Goal: Information Seeking & Learning: Learn about a topic

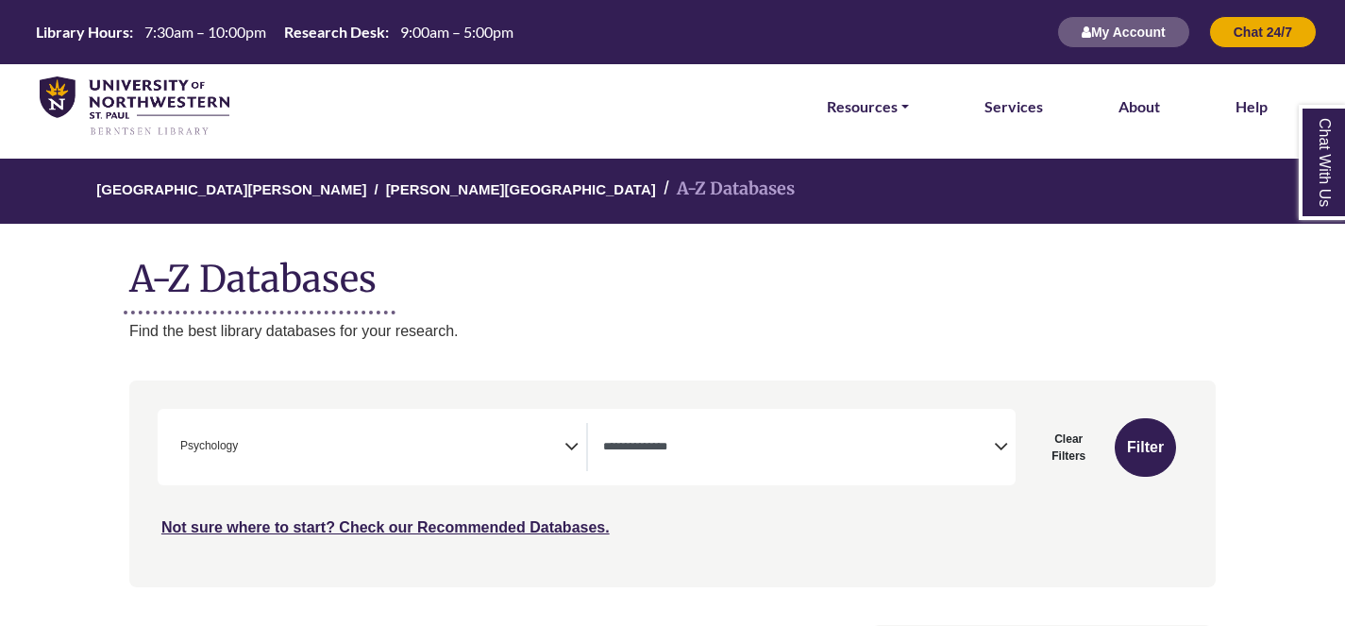
select select "Database Types Filter"
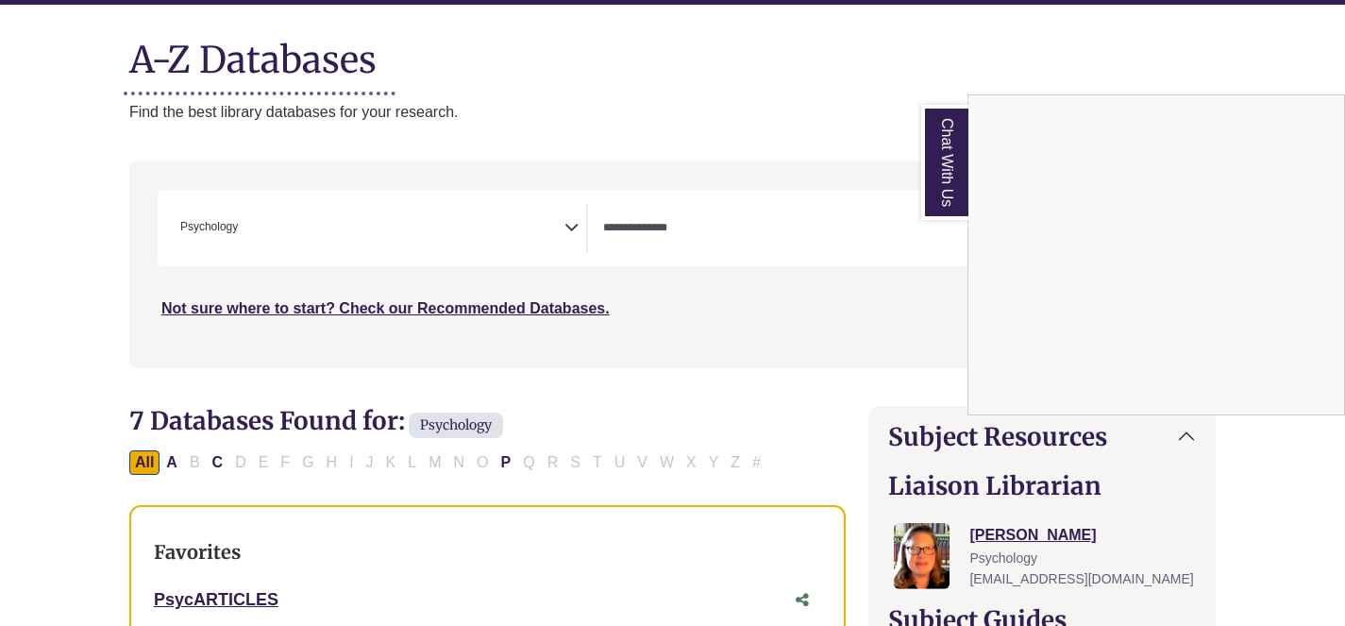
scroll to position [228, 0]
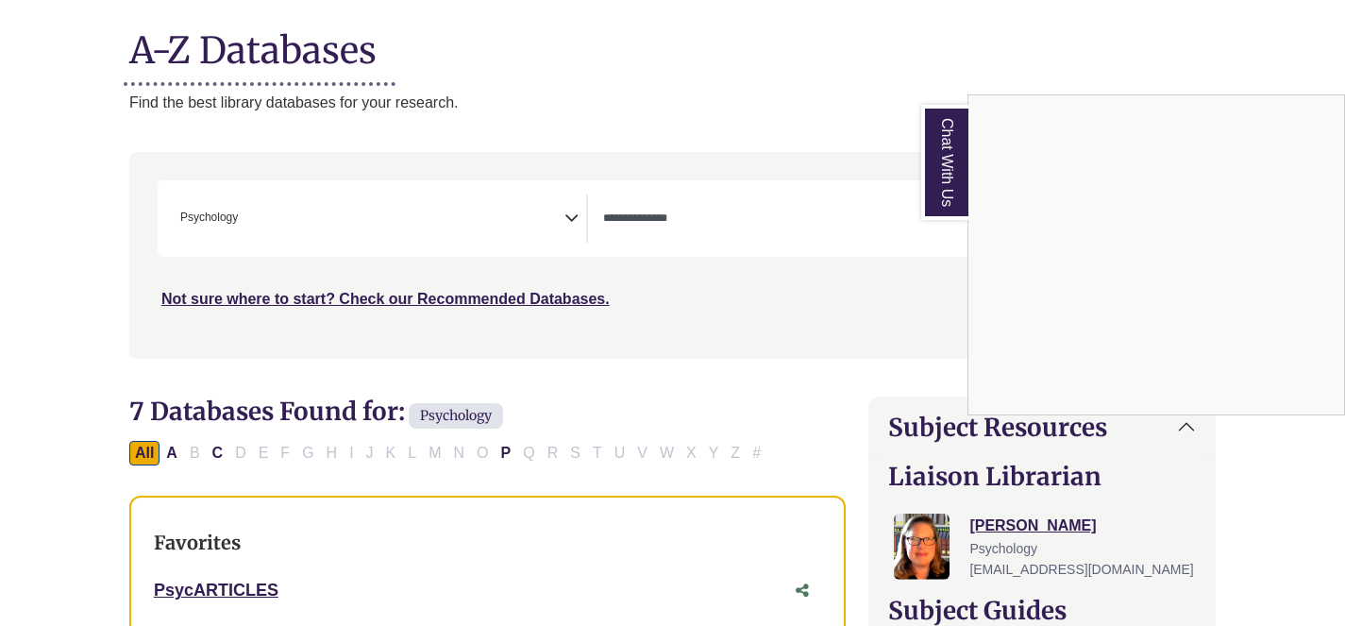
click at [1110, 33] on div "Chat With Us" at bounding box center [672, 313] width 1345 height 626
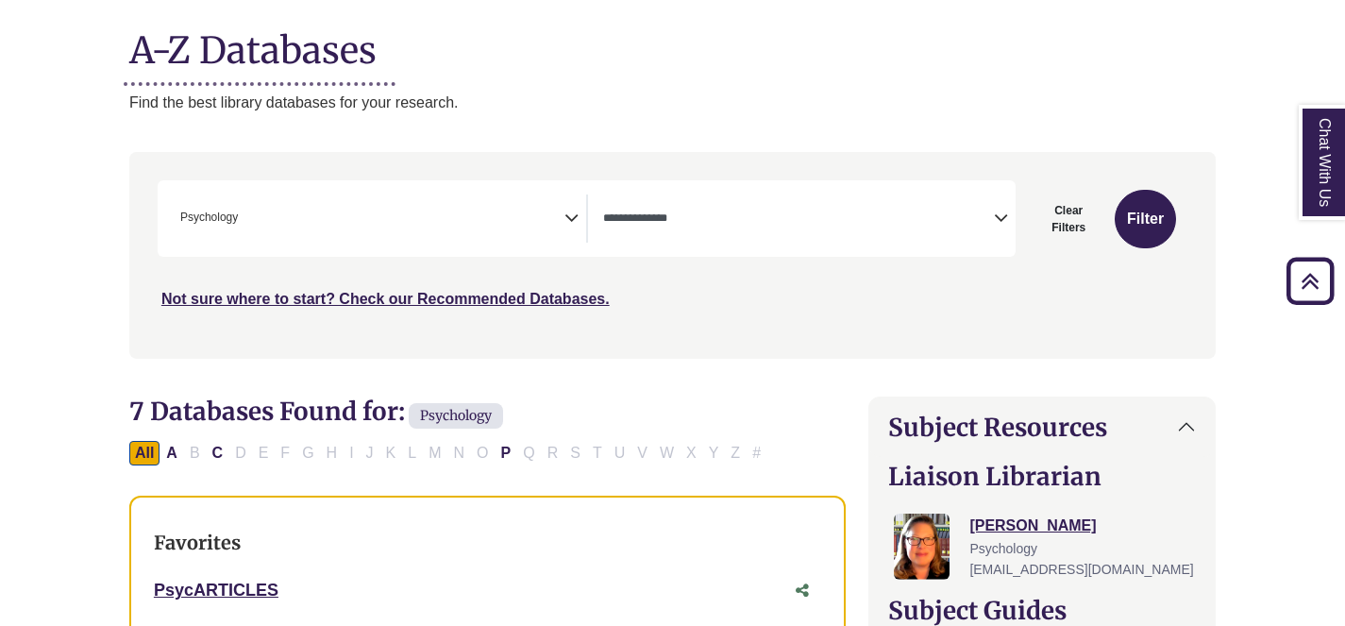
click at [533, 239] on span "× Psychology" at bounding box center [369, 219] width 392 height 48
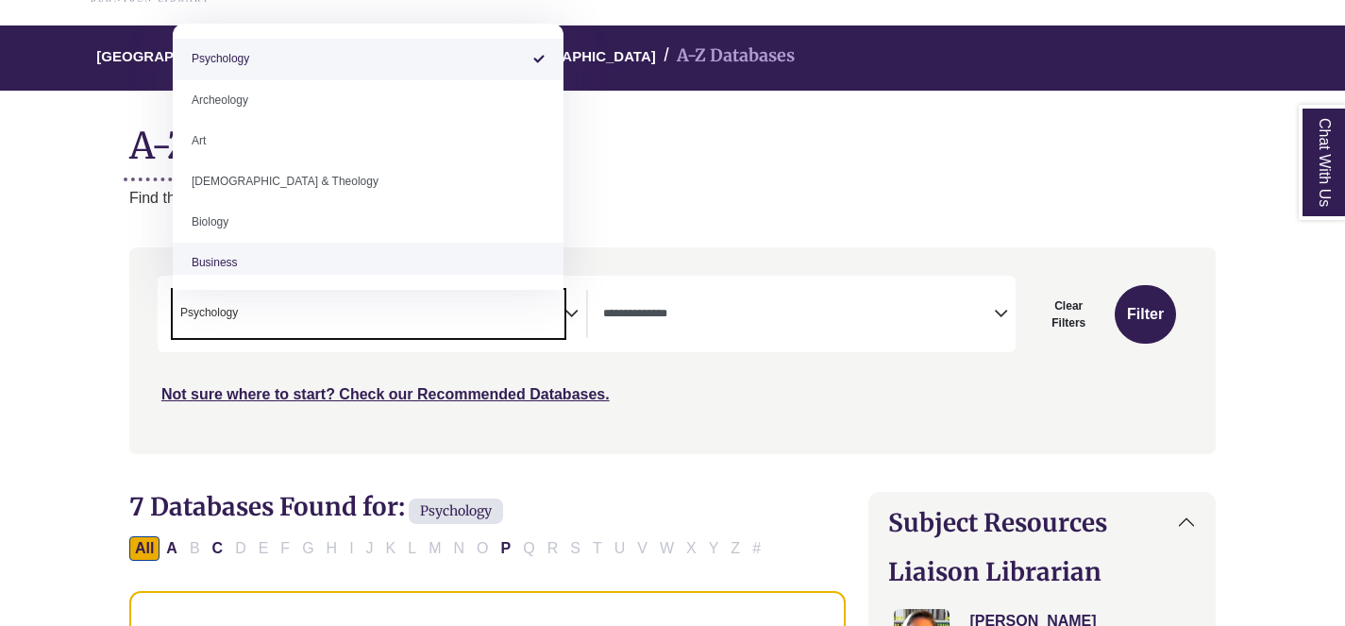
scroll to position [144, 0]
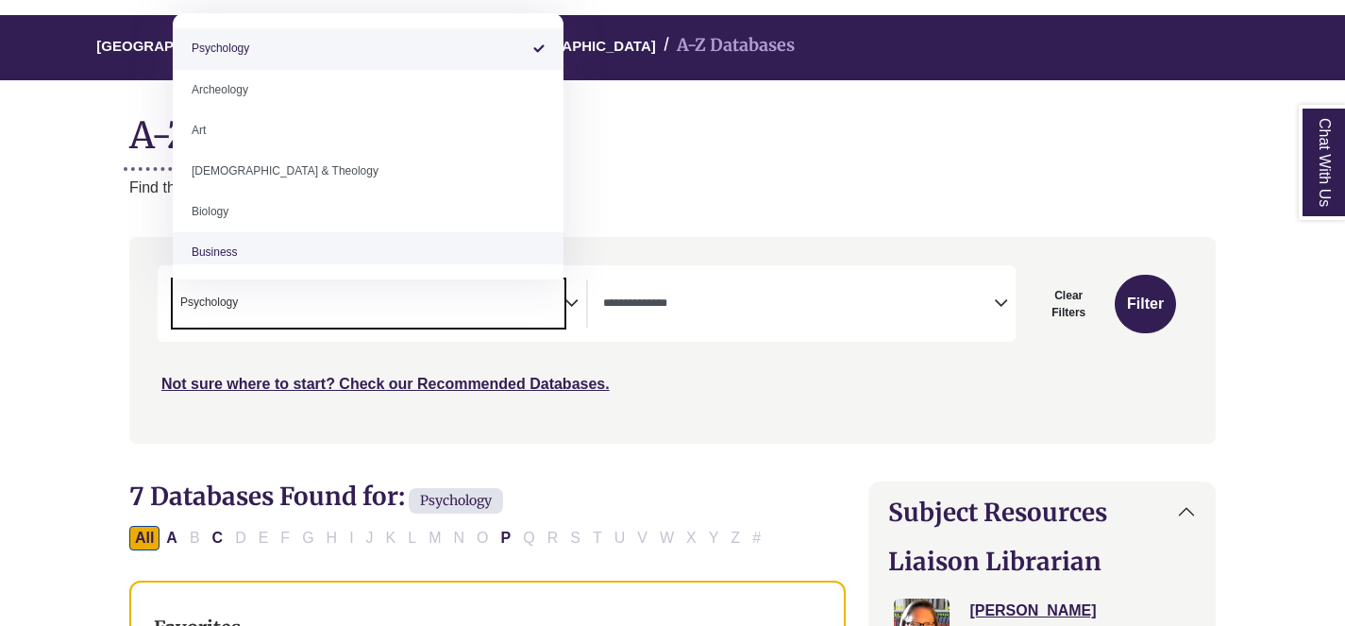
click at [713, 198] on p "Find the best library databases for your research." at bounding box center [672, 188] width 1087 height 25
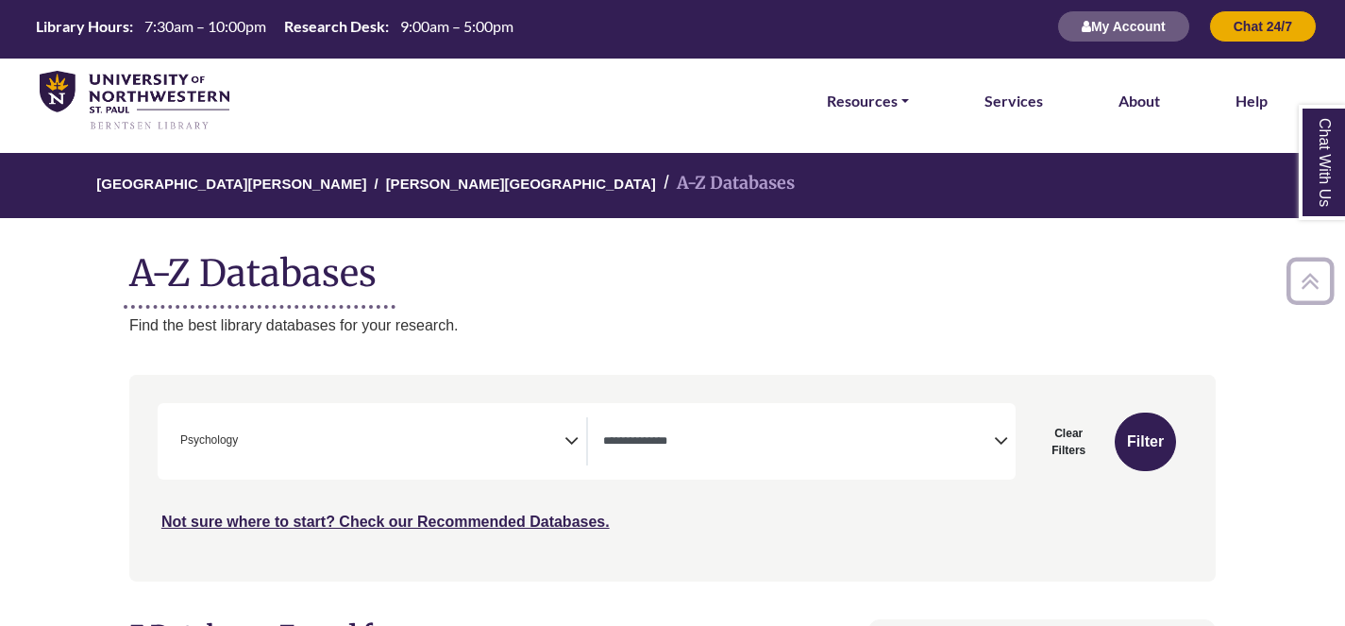
scroll to position [0, 0]
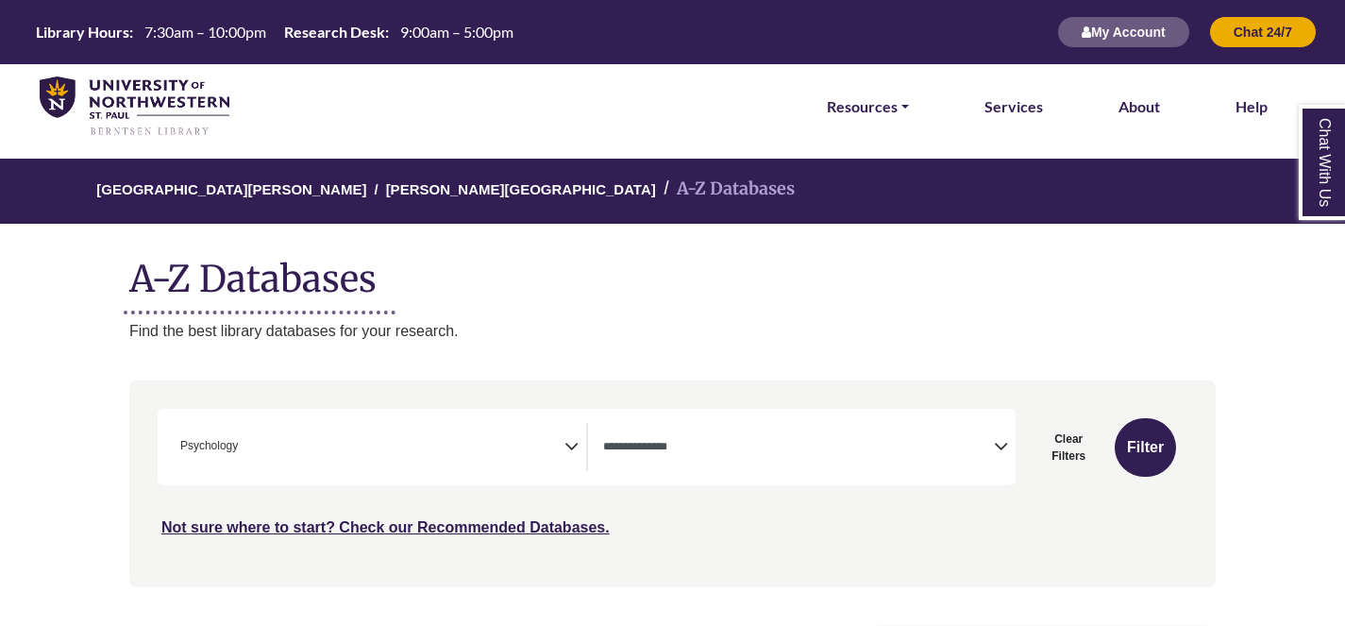
click at [410, 471] on div "**********" at bounding box center [587, 447] width 858 height 76
click at [278, 447] on span "× Psychology" at bounding box center [369, 447] width 392 height 48
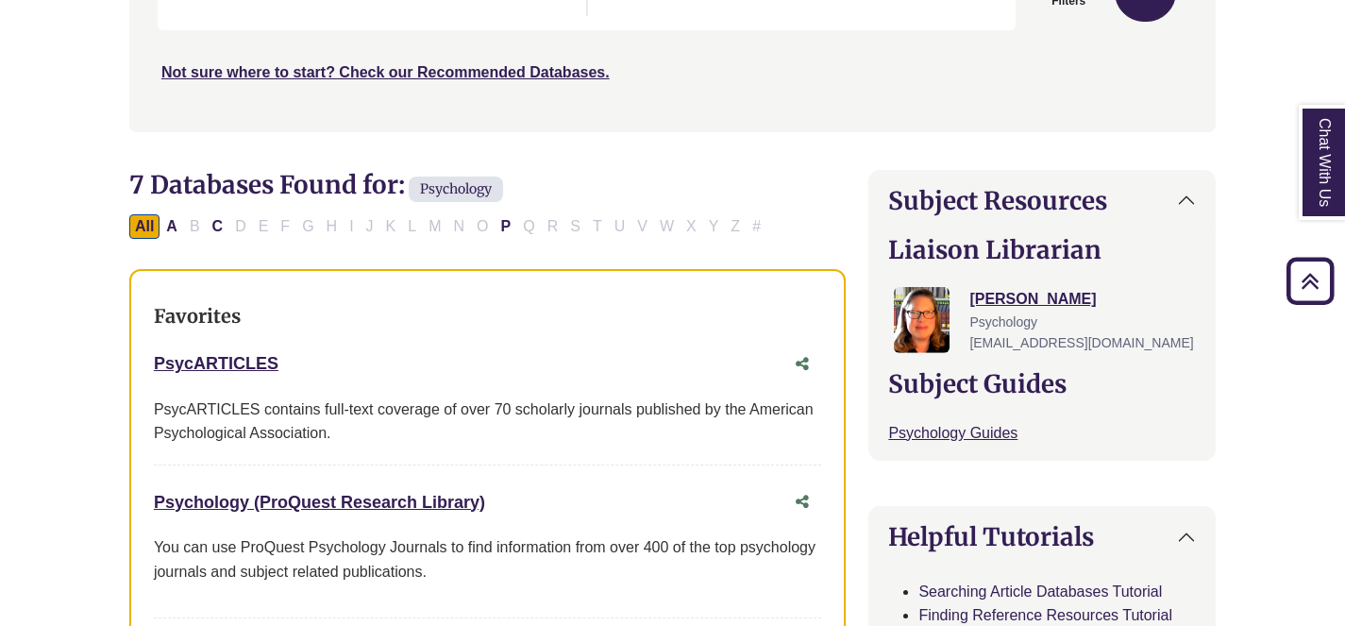
scroll to position [462, 0]
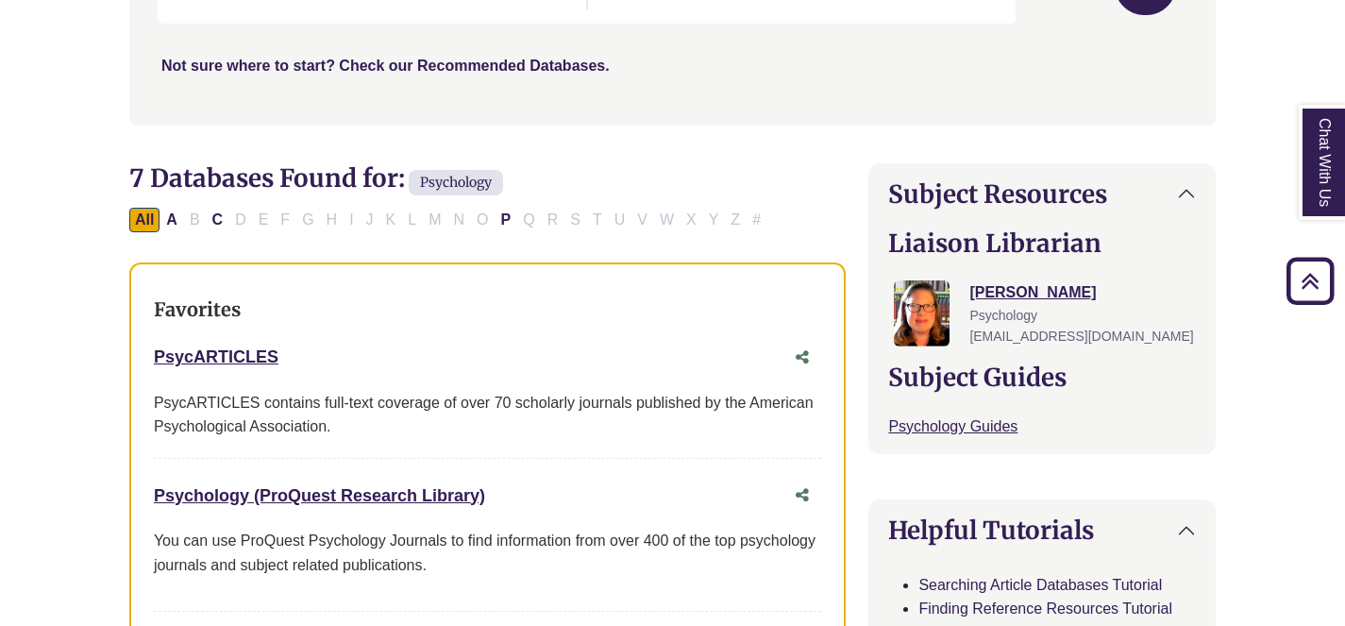
click at [567, 63] on link "Not sure where to start? Check our Recommended Databases." at bounding box center [385, 66] width 448 height 16
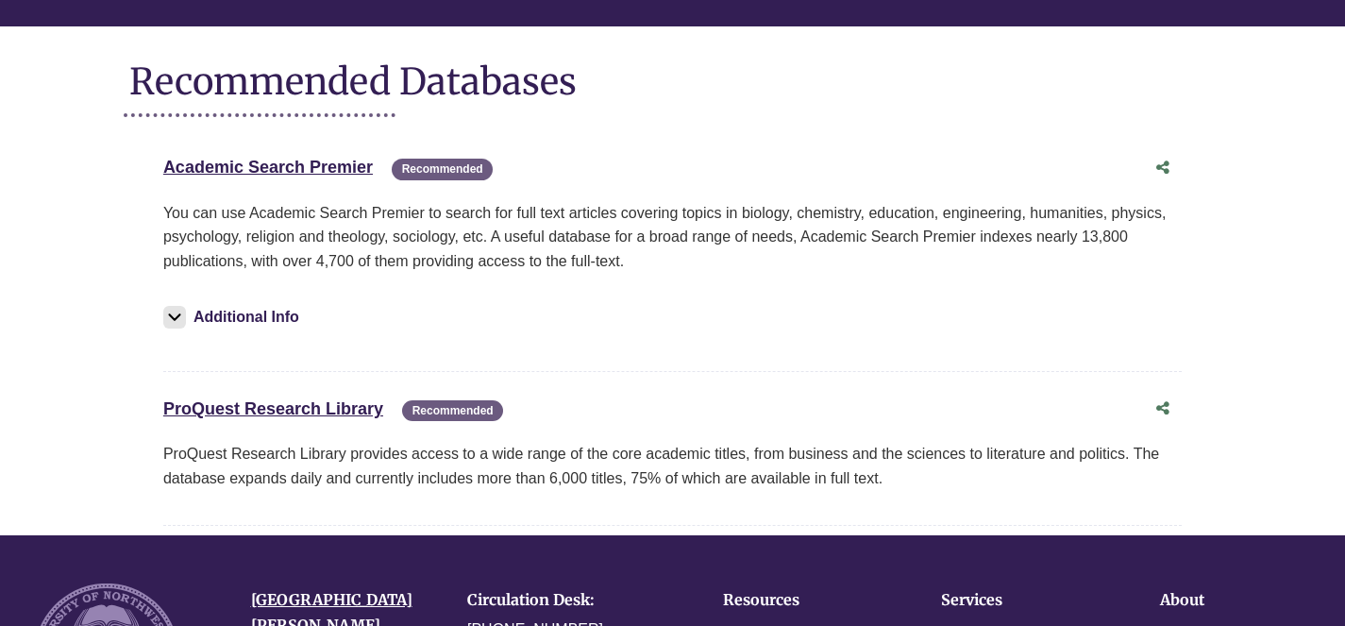
scroll to position [201, 0]
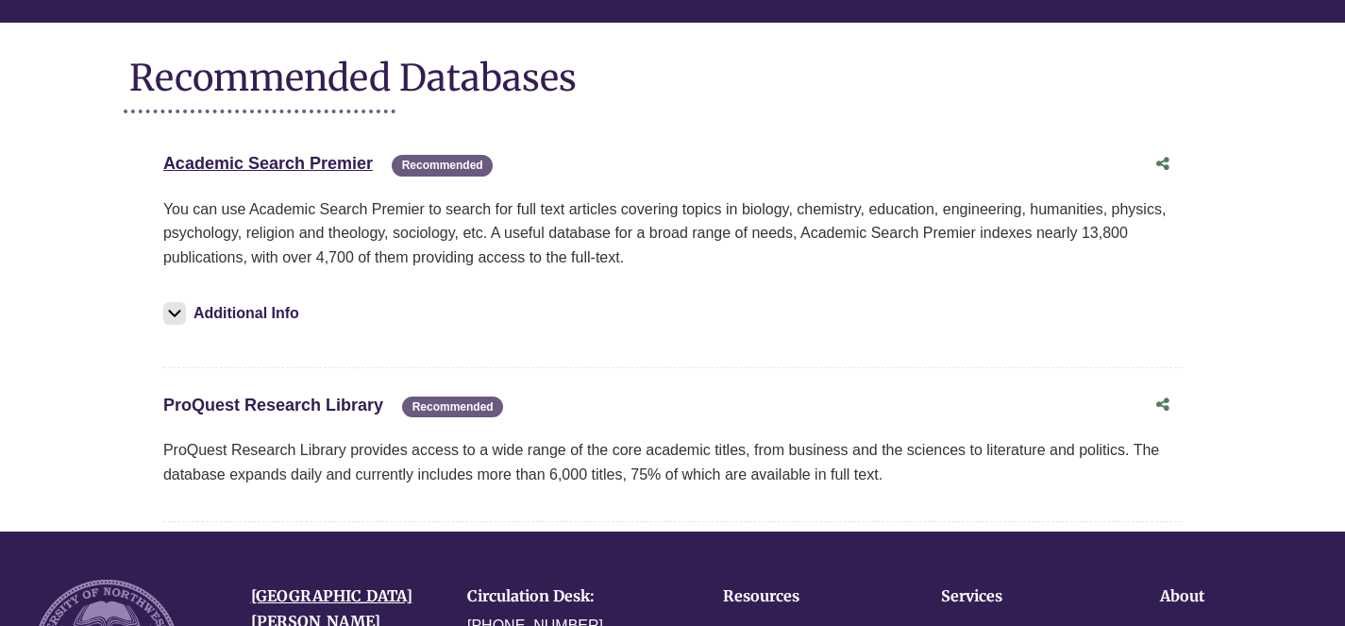
click at [313, 412] on link "ProQuest Research Library This link opens in a new window" at bounding box center [273, 405] width 220 height 19
